Goal: Information Seeking & Learning: Learn about a topic

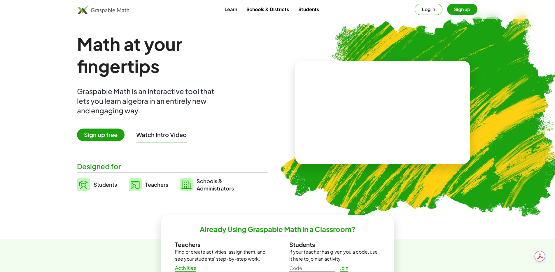
click at [268, 8] on link "Schools & Districts" at bounding box center [268, 9] width 52 height 11
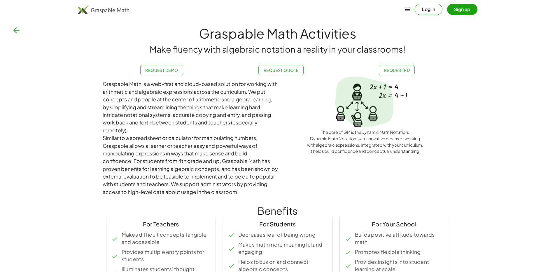
click at [10, 27] on button "button" at bounding box center [16, 30] width 14 height 14
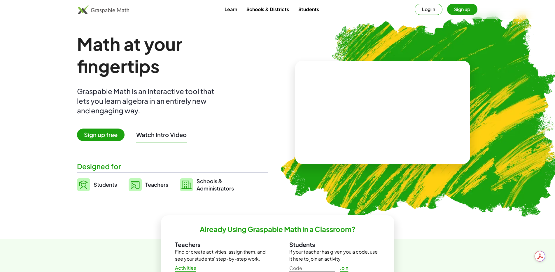
click at [301, 9] on link "Students" at bounding box center [309, 9] width 30 height 11
click at [99, 137] on span "Sign up free" at bounding box center [101, 134] width 48 height 13
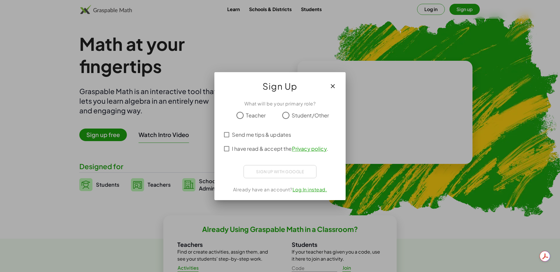
click at [251, 114] on span "Teacher" at bounding box center [256, 115] width 20 height 8
click at [225, 141] on div "I have read & accept the Privacy policy ." at bounding box center [279, 148] width 117 height 14
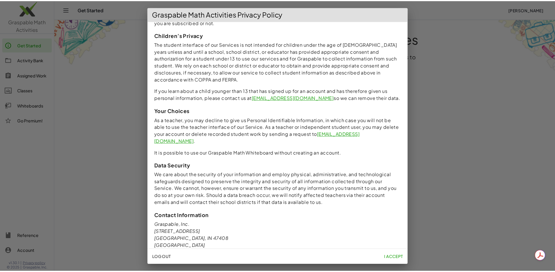
scroll to position [462, 0]
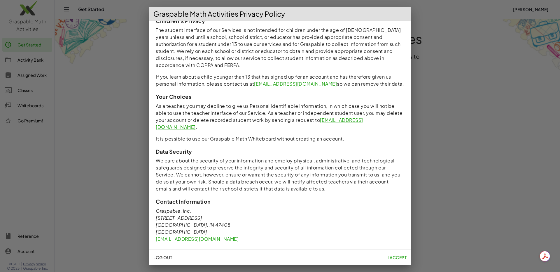
click at [399, 257] on span "I accept" at bounding box center [397, 256] width 19 height 5
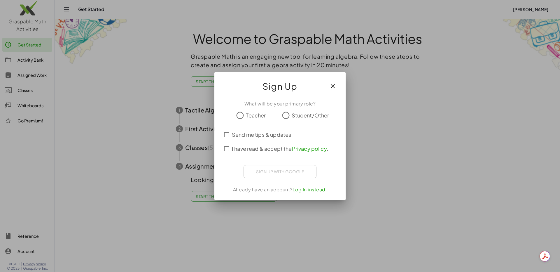
click at [331, 83] on icon "button" at bounding box center [332, 86] width 7 height 7
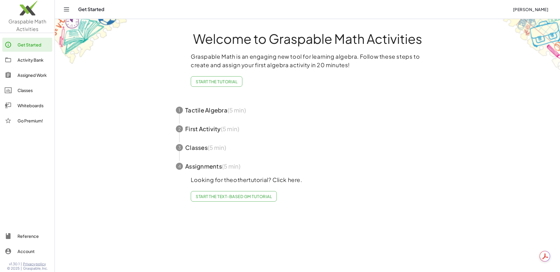
click at [220, 80] on span "Start the Tutorial" at bounding box center [217, 81] width 42 height 5
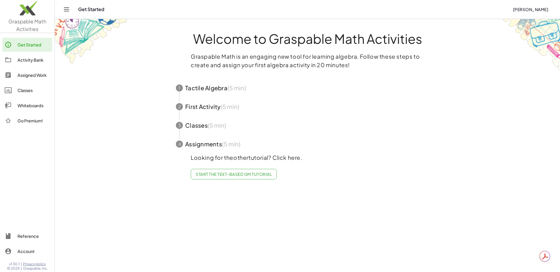
click at [228, 90] on span "button" at bounding box center [307, 87] width 277 height 19
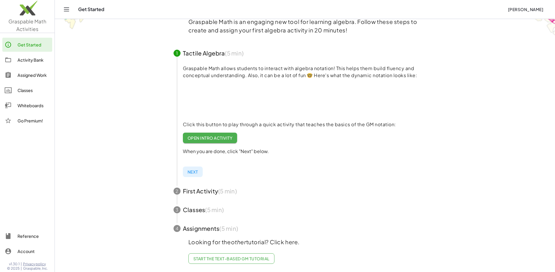
scroll to position [40, 0]
click at [220, 135] on span "Open Intro Activity" at bounding box center [210, 137] width 45 height 5
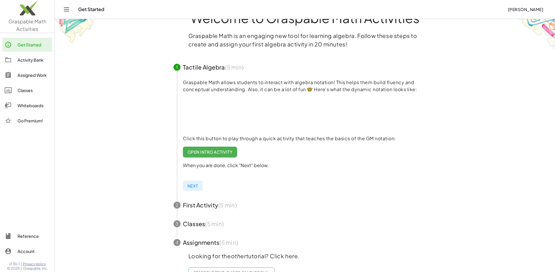
scroll to position [11, 0]
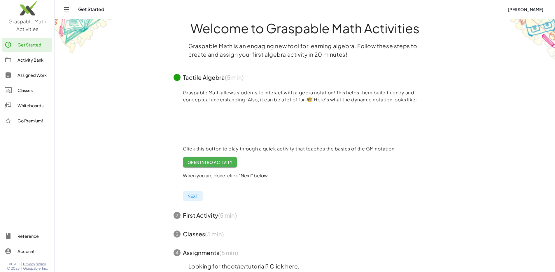
click at [221, 162] on span "Open Intro Activity" at bounding box center [210, 161] width 45 height 5
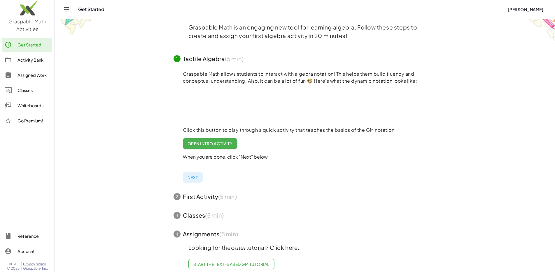
scroll to position [40, 0]
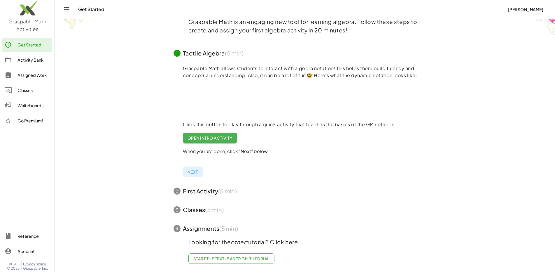
click at [192, 169] on span "Next" at bounding box center [193, 171] width 11 height 5
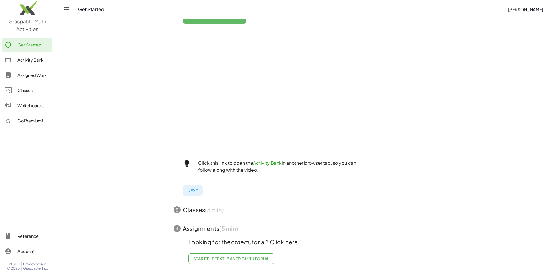
scroll to position [137, 0]
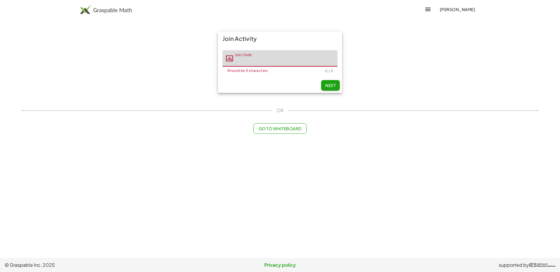
click at [279, 131] on button "Go to Whiteboard" at bounding box center [280, 128] width 53 height 11
